Goal: Task Accomplishment & Management: Use online tool/utility

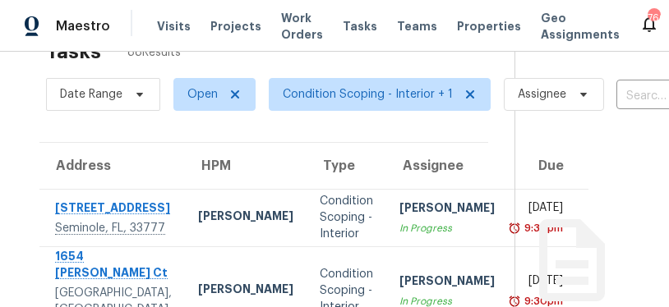
scroll to position [31, 8]
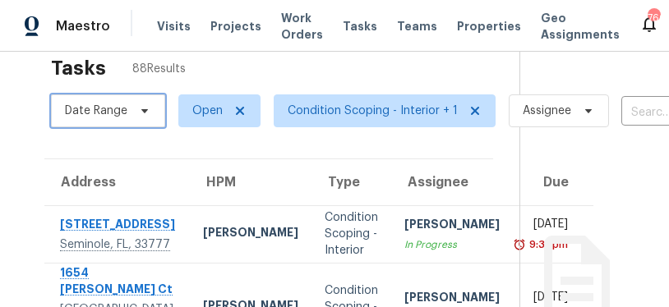
click at [90, 103] on span "Date Range" at bounding box center [96, 111] width 62 height 16
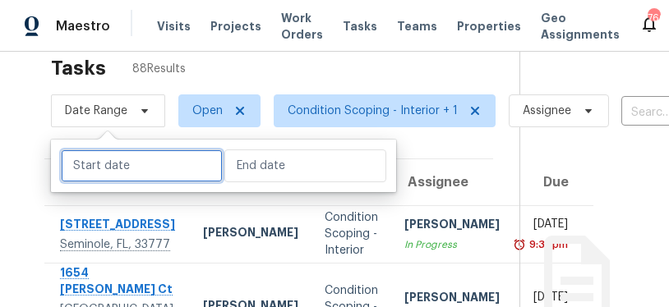
click at [103, 152] on body "Maestro Visits Projects Work Orders Tasks Teams Properties Geo Assignments 766 …" at bounding box center [334, 153] width 669 height 307
select select "9"
select select "2025"
select select "10"
select select "2025"
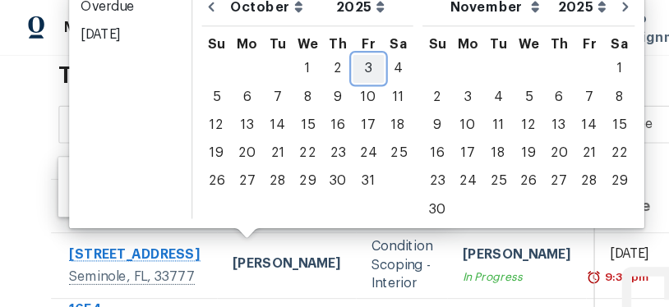
click at [322, 51] on div "3" at bounding box center [322, 62] width 27 height 23
type input "[DATE]"
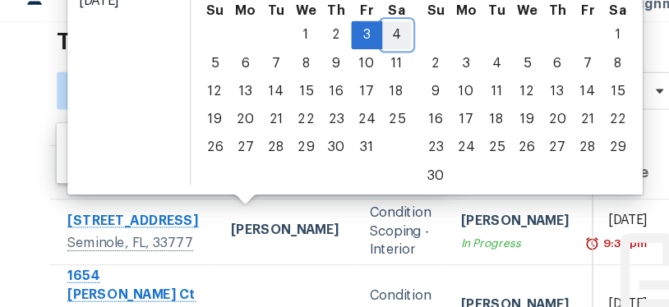
click at [343, 51] on div "4" at bounding box center [348, 62] width 25 height 23
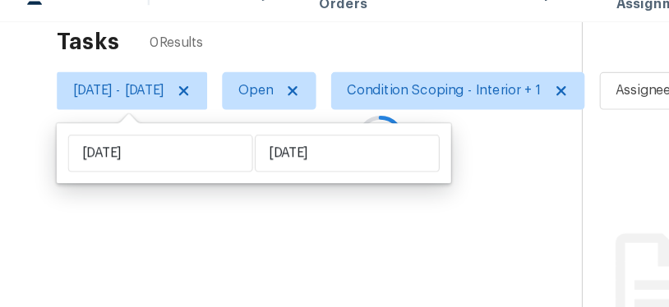
type input "[DATE]"
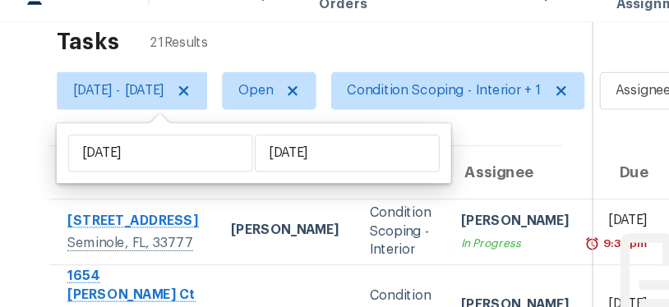
click at [352, 47] on div "Tasks 21 Results" at bounding box center [285, 68] width 468 height 43
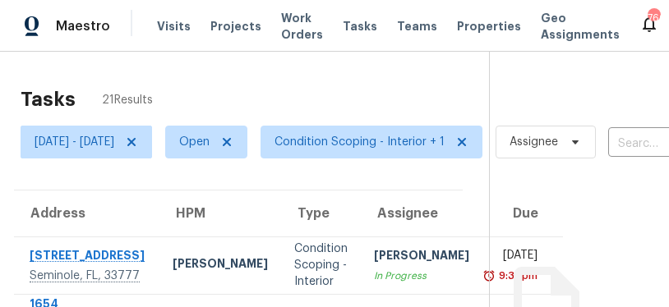
scroll to position [0, 38]
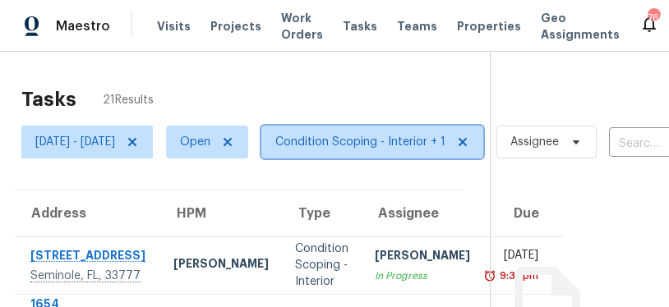
click at [352, 139] on span "Condition Scoping - Interior + 1" at bounding box center [360, 142] width 170 height 16
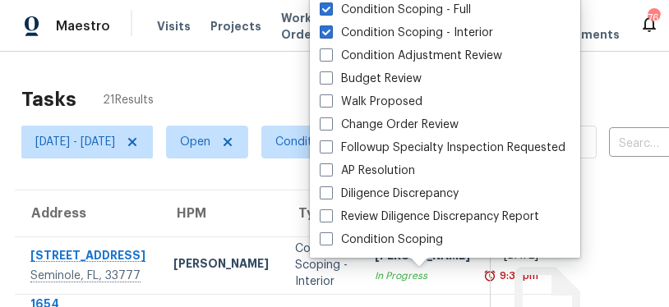
click at [352, 32] on label "Condition Scoping - Interior" at bounding box center [406, 33] width 173 height 16
click at [330, 32] on input "Condition Scoping - Interior" at bounding box center [325, 30] width 11 height 11
checkbox input "false"
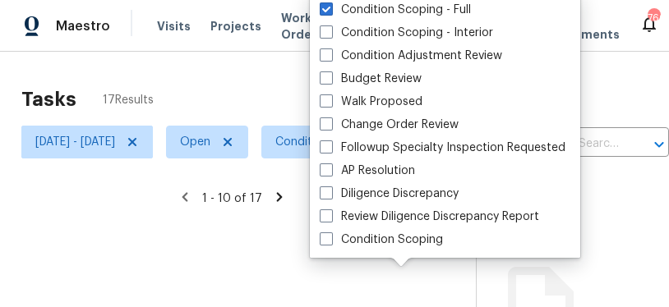
click at [352, 7] on label "Condition Scoping - Full" at bounding box center [395, 10] width 151 height 16
click at [330, 7] on input "Condition Scoping - Full" at bounding box center [325, 7] width 11 height 11
checkbox input "false"
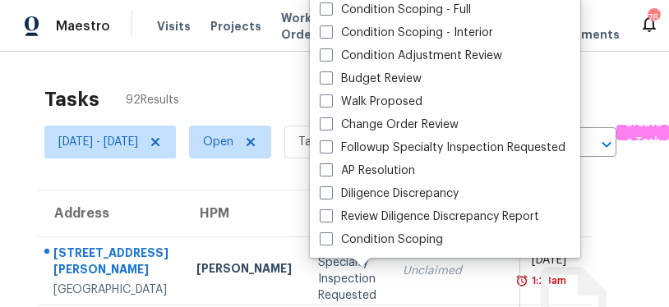
click at [352, 245] on label "Condition Scoping" at bounding box center [381, 240] width 123 height 16
click at [330, 242] on input "Condition Scoping" at bounding box center [325, 237] width 11 height 11
checkbox input "true"
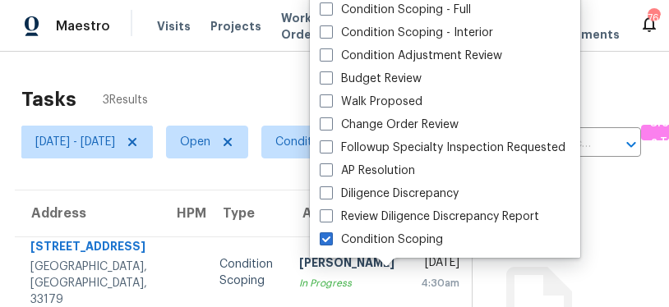
click at [264, 89] on div "Tasks 3 Results" at bounding box center [246, 99] width 450 height 43
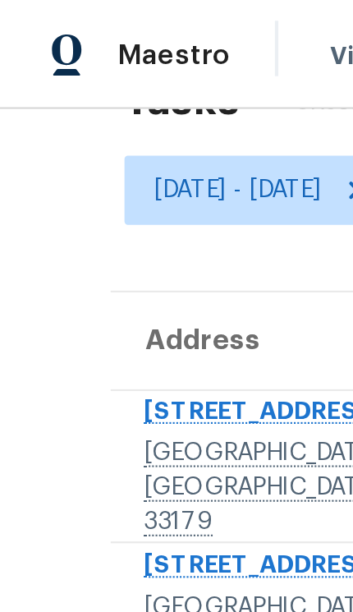
scroll to position [52, 0]
